Goal: Transaction & Acquisition: Book appointment/travel/reservation

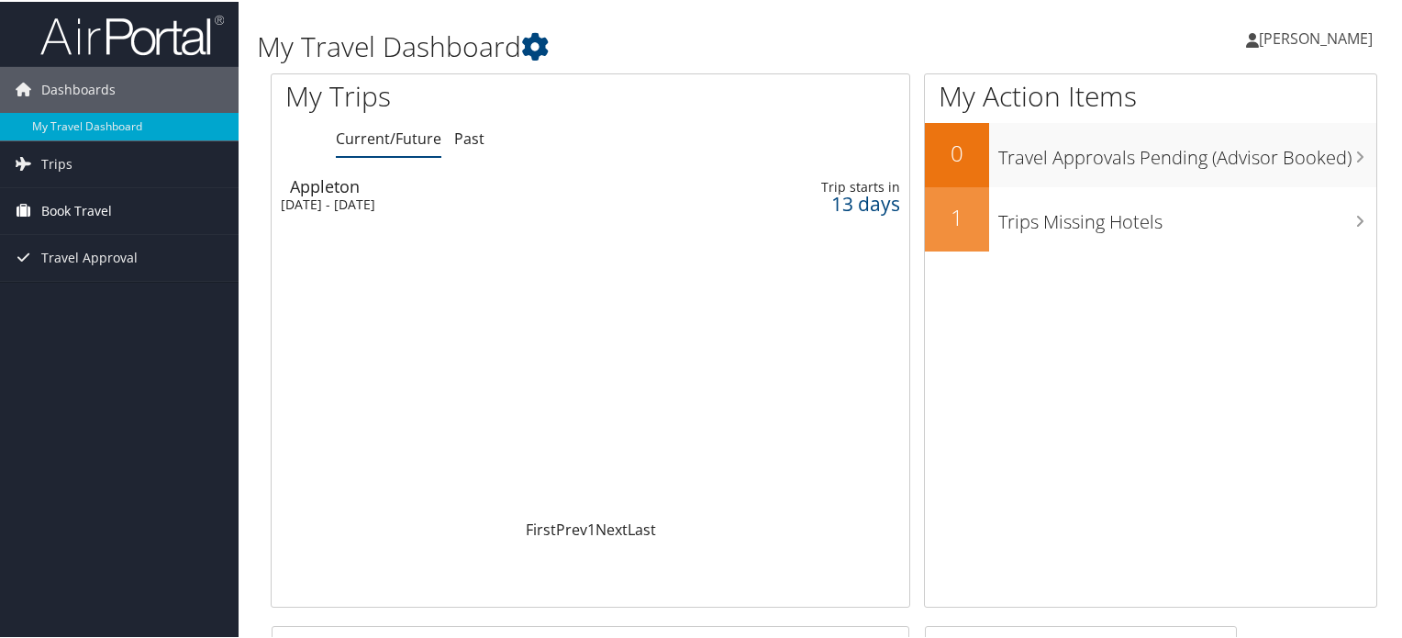
click at [67, 205] on span "Book Travel" at bounding box center [76, 209] width 71 height 46
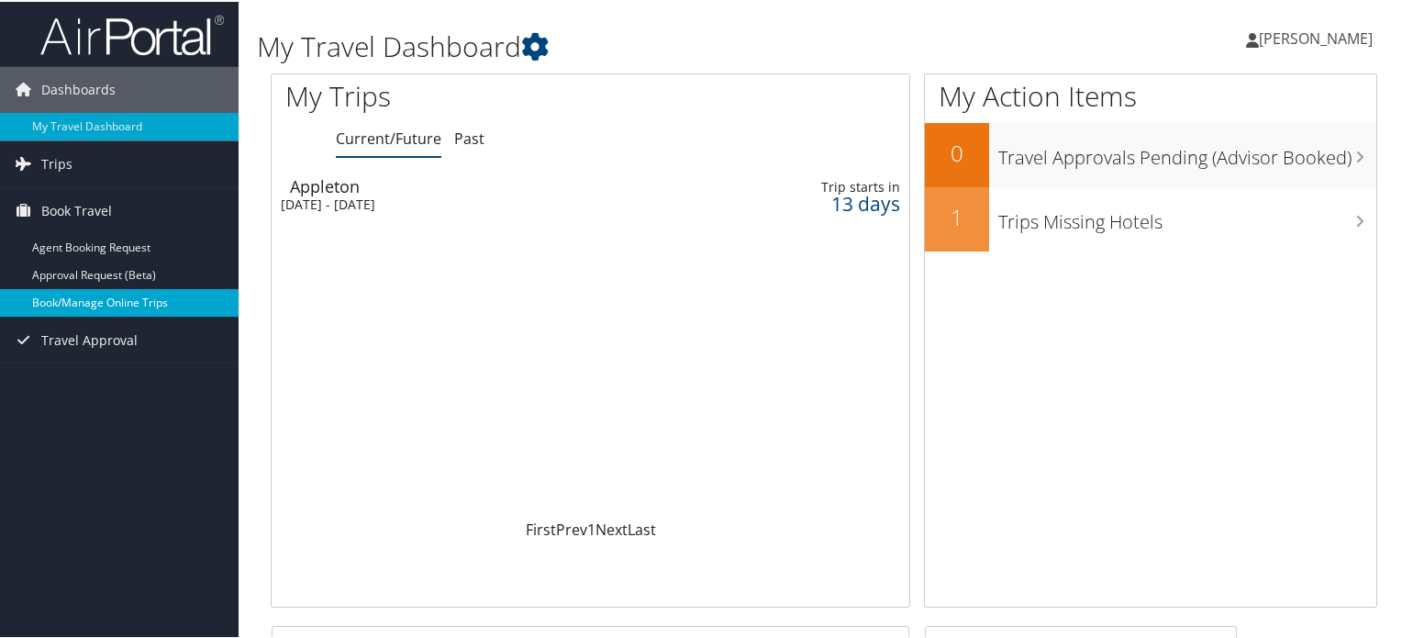
click at [84, 297] on link "Book/Manage Online Trips" at bounding box center [119, 301] width 239 height 28
